Goal: Information Seeking & Learning: Learn about a topic

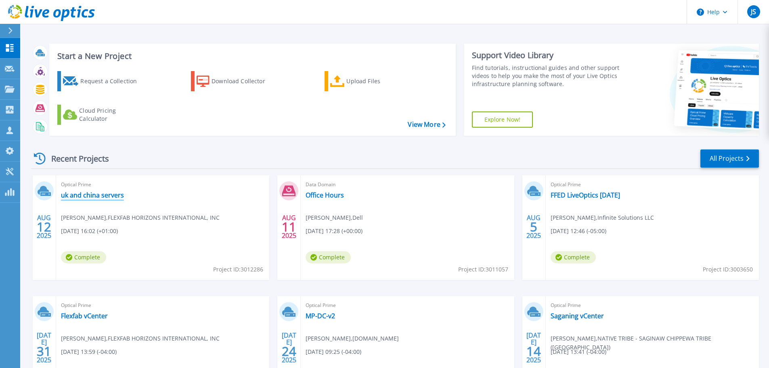
click at [114, 194] on link "uk and china servers" at bounding box center [92, 195] width 63 height 8
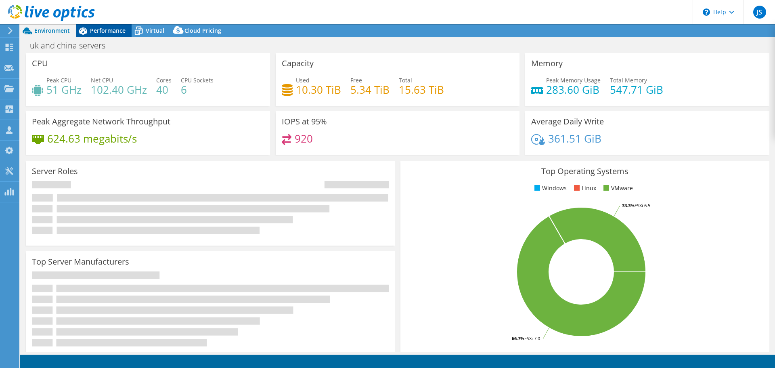
select select "USD"
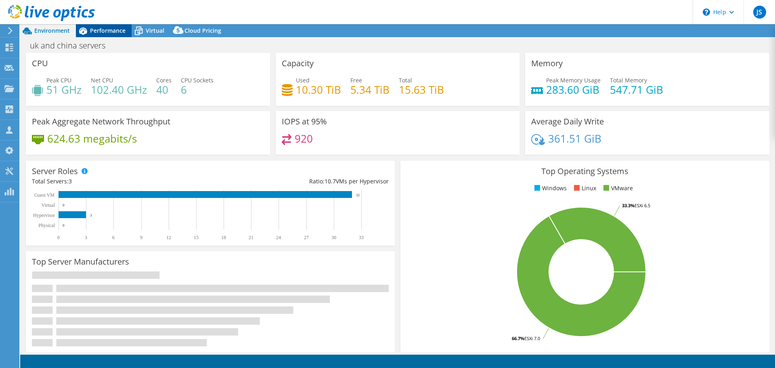
click at [107, 33] on span "Performance" at bounding box center [108, 31] width 36 height 8
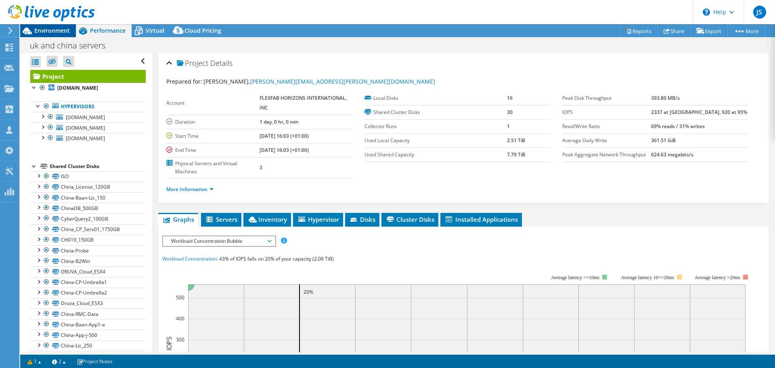
click at [57, 30] on span "Environment" at bounding box center [52, 31] width 36 height 8
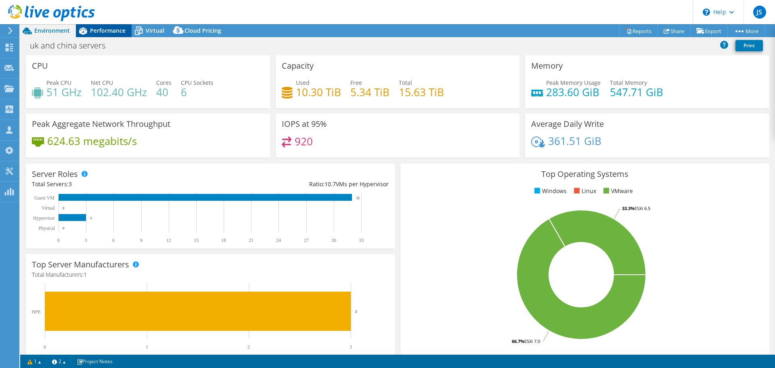
click at [91, 33] on span "Performance" at bounding box center [108, 31] width 36 height 8
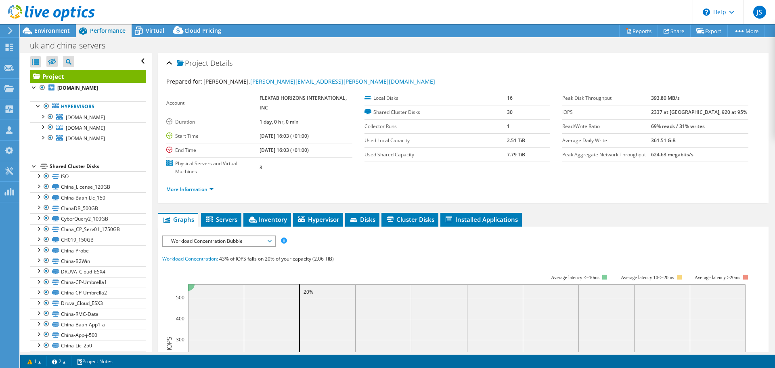
click at [63, 26] on div at bounding box center [47, 13] width 95 height 27
click at [62, 29] on span "Environment" at bounding box center [52, 31] width 36 height 8
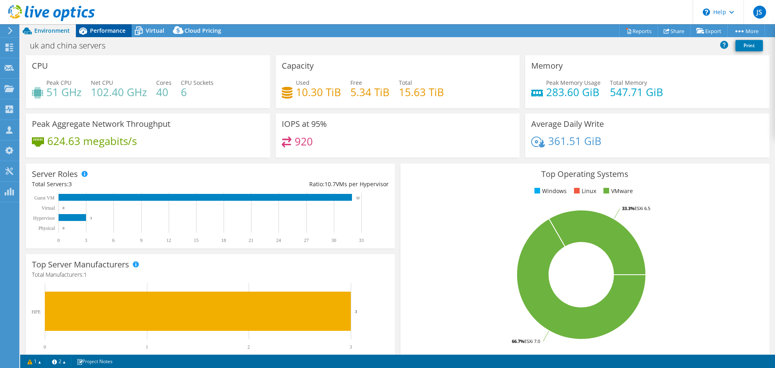
click at [97, 28] on span "Performance" at bounding box center [108, 31] width 36 height 8
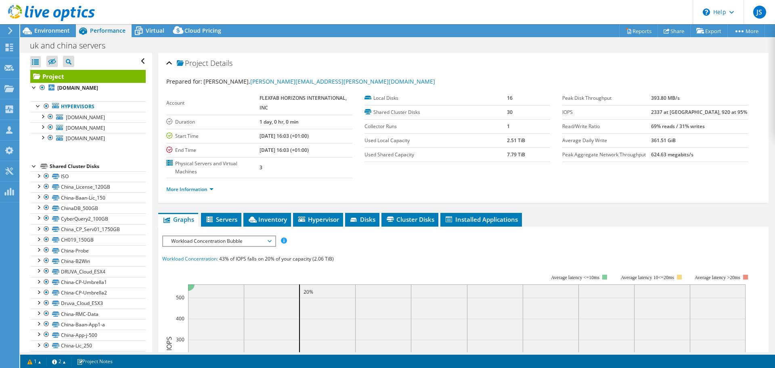
click at [241, 240] on span "Workload Concentration Bubble" at bounding box center [219, 241] width 104 height 10
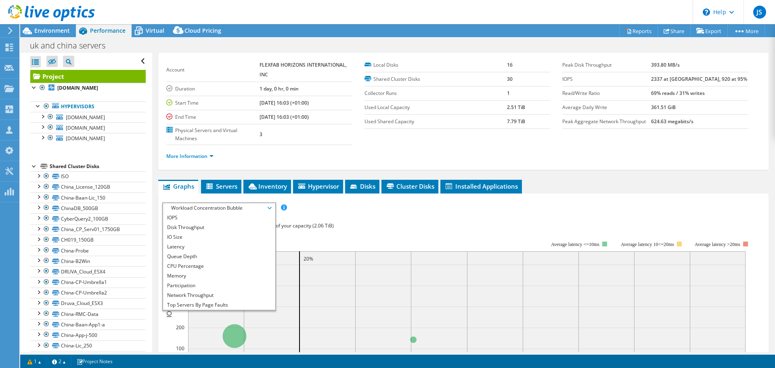
scroll to position [81, 0]
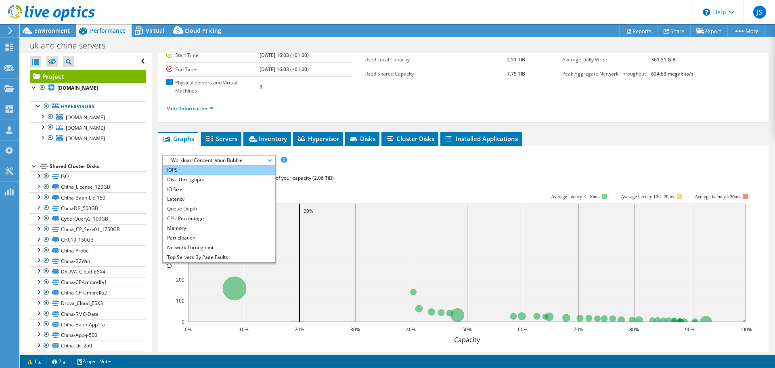
click at [183, 170] on li "IOPS" at bounding box center [219, 170] width 112 height 10
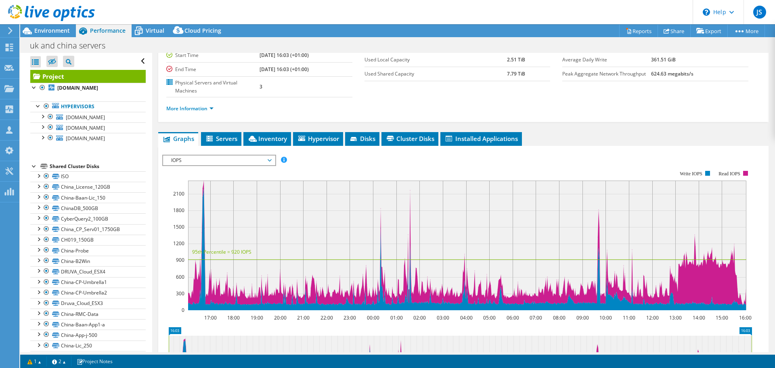
click at [194, 162] on span "IOPS" at bounding box center [219, 160] width 104 height 10
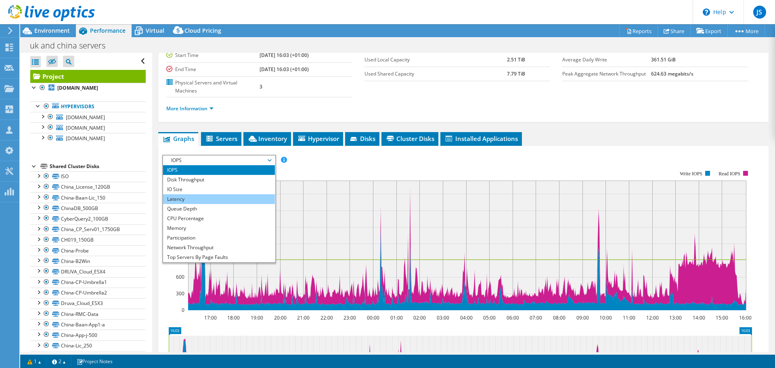
click at [183, 200] on li "Latency" at bounding box center [219, 199] width 112 height 10
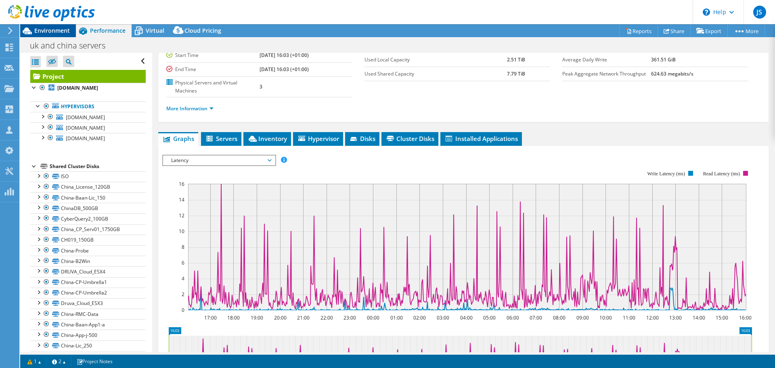
click at [59, 29] on span "Environment" at bounding box center [52, 31] width 36 height 8
